Goal: Information Seeking & Learning: Learn about a topic

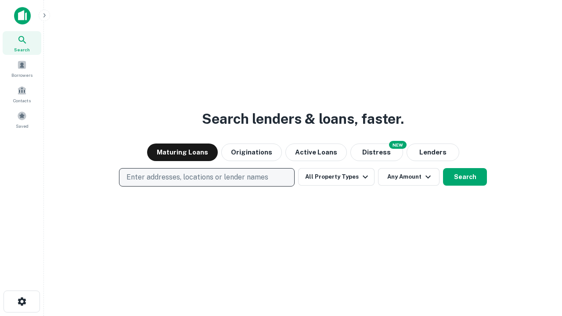
click at [206, 177] on p "Enter addresses, locations or lender names" at bounding box center [197, 177] width 142 height 11
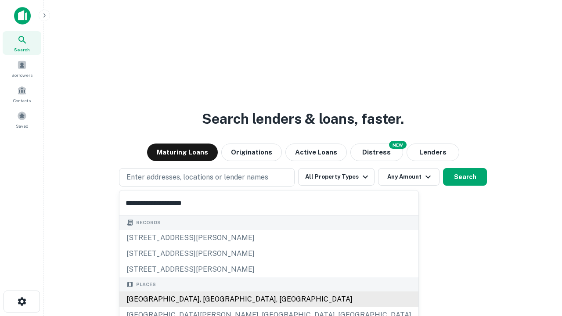
click at [210, 299] on div "[GEOGRAPHIC_DATA], [GEOGRAPHIC_DATA], [GEOGRAPHIC_DATA]" at bounding box center [268, 299] width 299 height 16
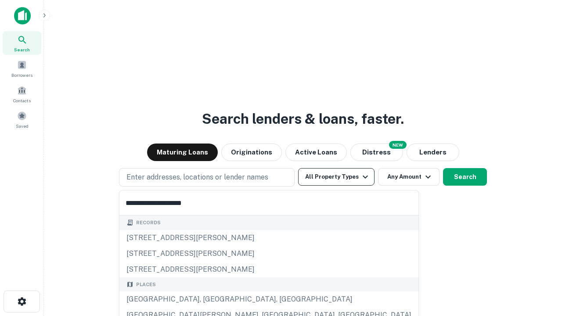
click at [336, 177] on button "All Property Types" at bounding box center [336, 177] width 76 height 18
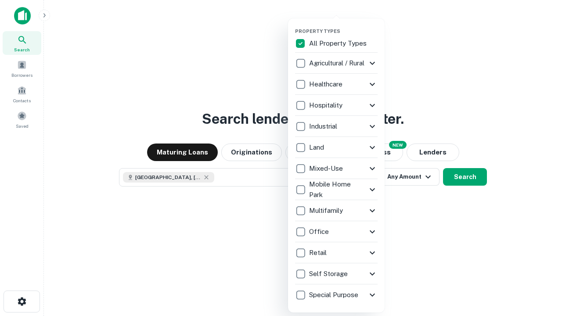
click at [343, 25] on button "button" at bounding box center [343, 25] width 97 height 0
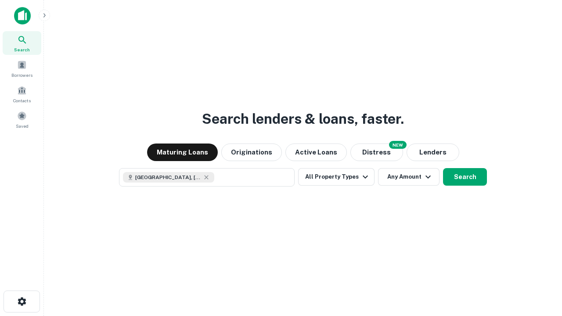
scroll to position [14, 0]
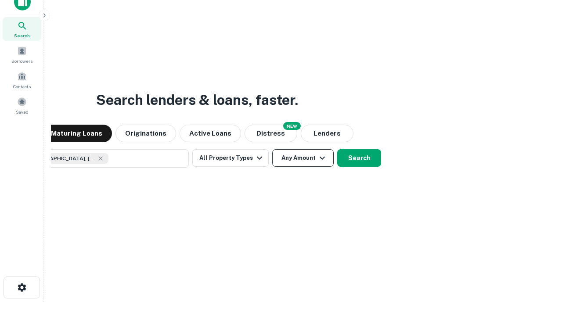
click at [272, 149] on button "Any Amount" at bounding box center [302, 158] width 61 height 18
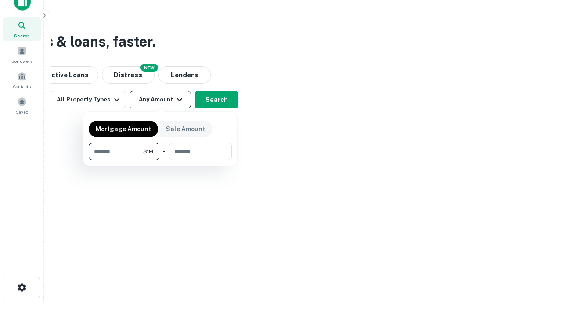
type input "*******"
click at [160, 160] on button "button" at bounding box center [160, 160] width 143 height 0
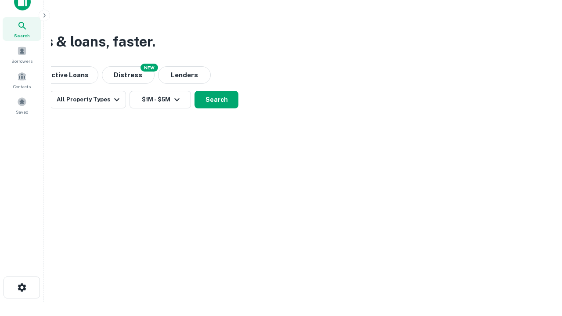
scroll to position [14, 0]
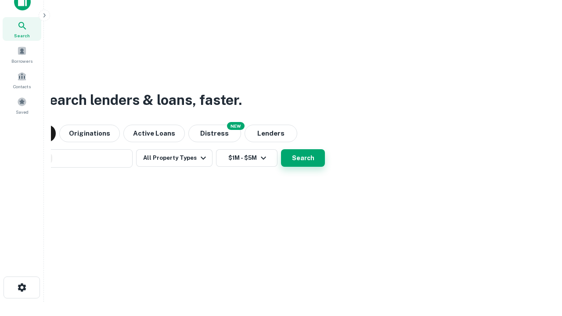
click at [281, 149] on button "Search" at bounding box center [303, 158] width 44 height 18
